Goal: Information Seeking & Learning: Check status

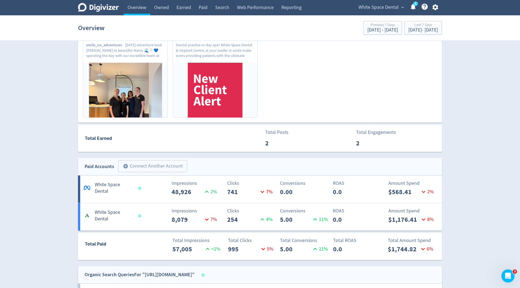
scroll to position [213, 0]
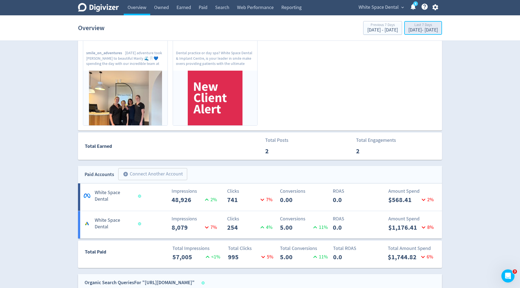
click at [422, 31] on div "[DATE] - [DATE]" at bounding box center [423, 30] width 30 height 5
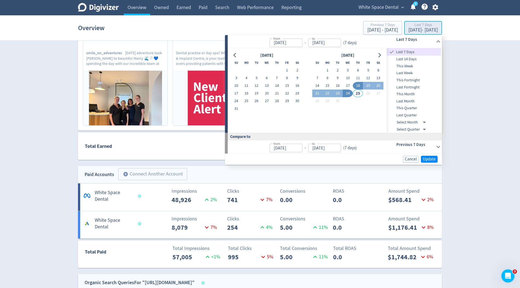
type input "[DATE]"
click at [406, 93] on span "This Month" at bounding box center [414, 94] width 54 height 6
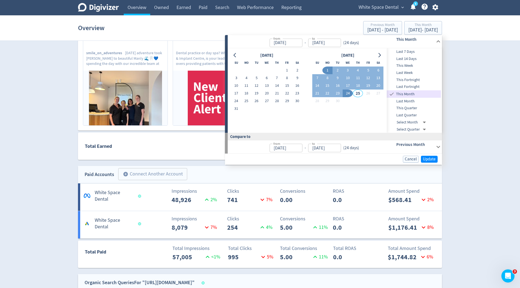
type input "[DATE]"
click at [429, 159] on span "Update" at bounding box center [429, 159] width 13 height 4
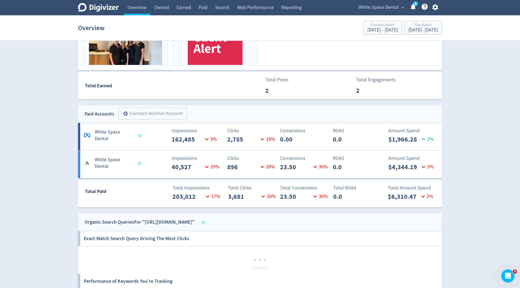
scroll to position [273, 0]
click at [408, 29] on div "[DATE] - [DATE]" at bounding box center [423, 30] width 30 height 5
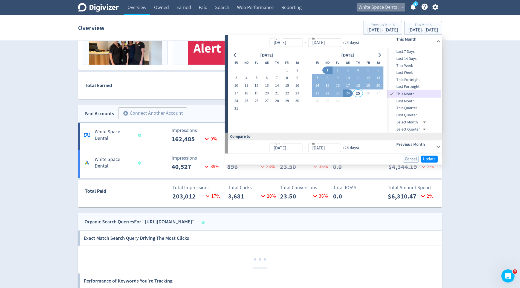
click at [383, 11] on span "White Space Dental" at bounding box center [379, 7] width 40 height 9
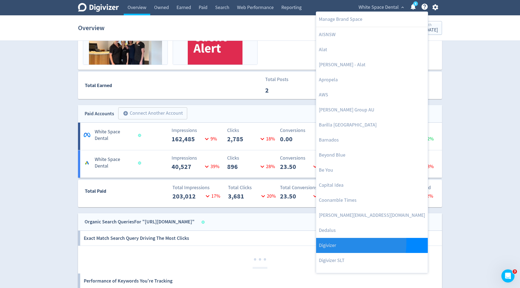
click at [332, 242] on link "Digivizer" at bounding box center [372, 245] width 112 height 15
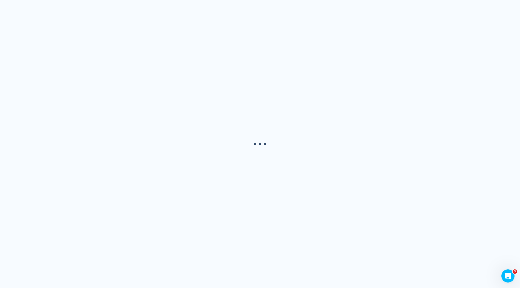
scroll to position [0, 0]
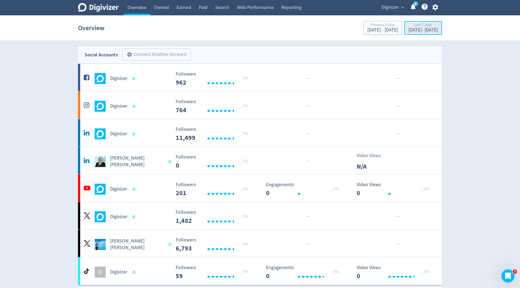
click at [408, 31] on div "[DATE] - [DATE]" at bounding box center [423, 30] width 30 height 5
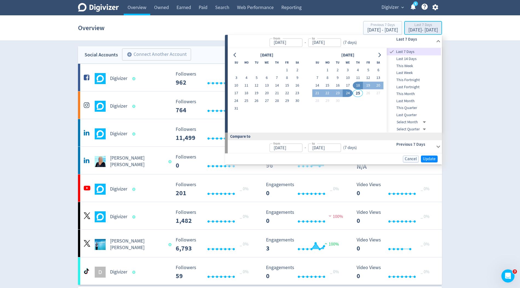
click at [408, 27] on div "Last 7 Days" at bounding box center [423, 25] width 30 height 5
click at [235, 54] on icon "Go to previous month" at bounding box center [235, 55] width 4 height 4
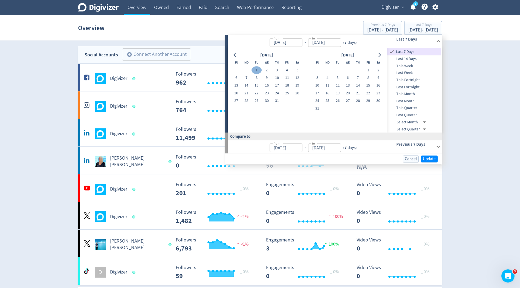
click at [258, 70] on button "1" at bounding box center [257, 71] width 10 height 8
type input "[DATE]"
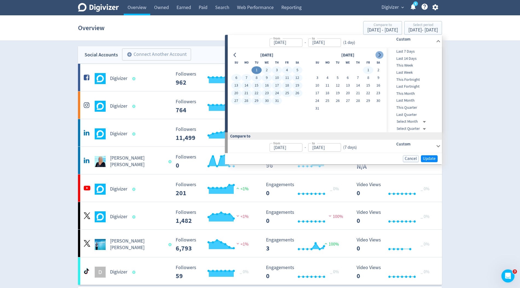
click at [383, 53] on button "Go to next month" at bounding box center [380, 55] width 8 height 8
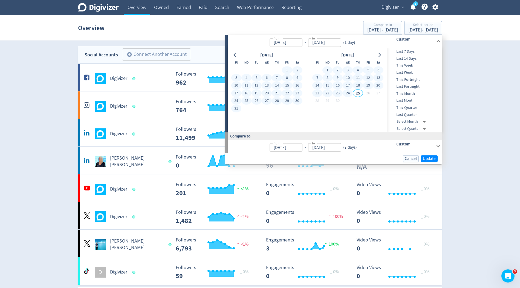
click at [348, 95] on button "24" at bounding box center [348, 94] width 10 height 8
type input "[DATE]"
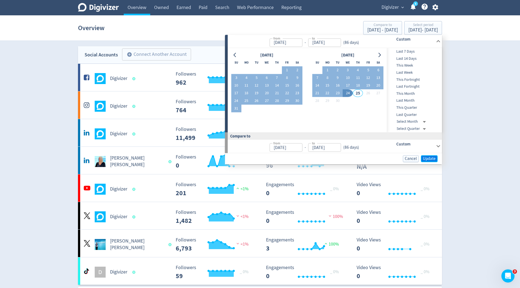
click at [431, 157] on span "Update" at bounding box center [429, 159] width 13 height 4
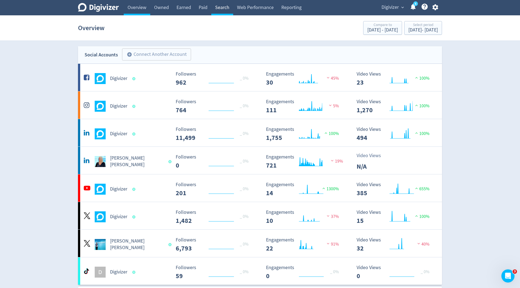
click at [226, 9] on link "Search" at bounding box center [222, 7] width 22 height 15
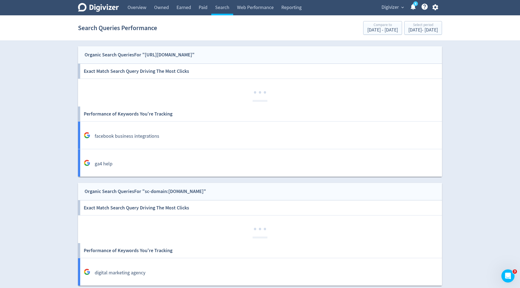
click at [194, 112] on div "Performance of Keywords You're Tracking" at bounding box center [260, 113] width 364 height 15
click at [193, 246] on div "Performance of Keywords You're Tracking" at bounding box center [260, 250] width 364 height 15
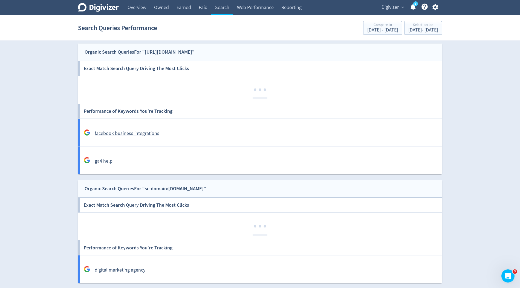
click at [188, 190] on div "Organic Search Queries For "sc-domain:[DOMAIN_NAME]"" at bounding box center [146, 189] width 122 height 8
click at [168, 228] on div "· · ·" at bounding box center [260, 227] width 364 height 28
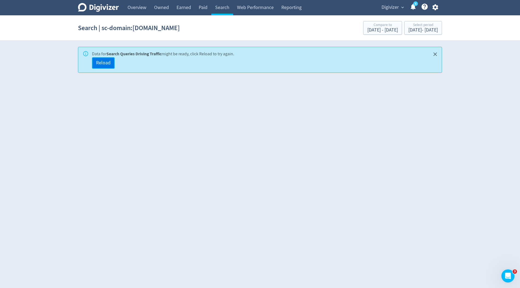
click at [98, 60] on span "Reload" at bounding box center [103, 62] width 15 height 5
click at [106, 62] on span "Reload" at bounding box center [103, 62] width 15 height 5
click at [106, 65] on span "Reload" at bounding box center [103, 62] width 15 height 5
click at [97, 65] on span "Reload" at bounding box center [103, 62] width 15 height 5
click at [129, 8] on link "Overview" at bounding box center [137, 7] width 27 height 15
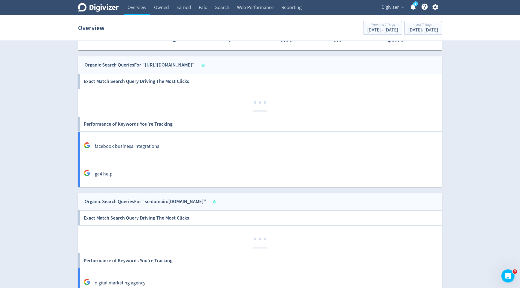
scroll to position [425, 0]
